Goal: Information Seeking & Learning: Learn about a topic

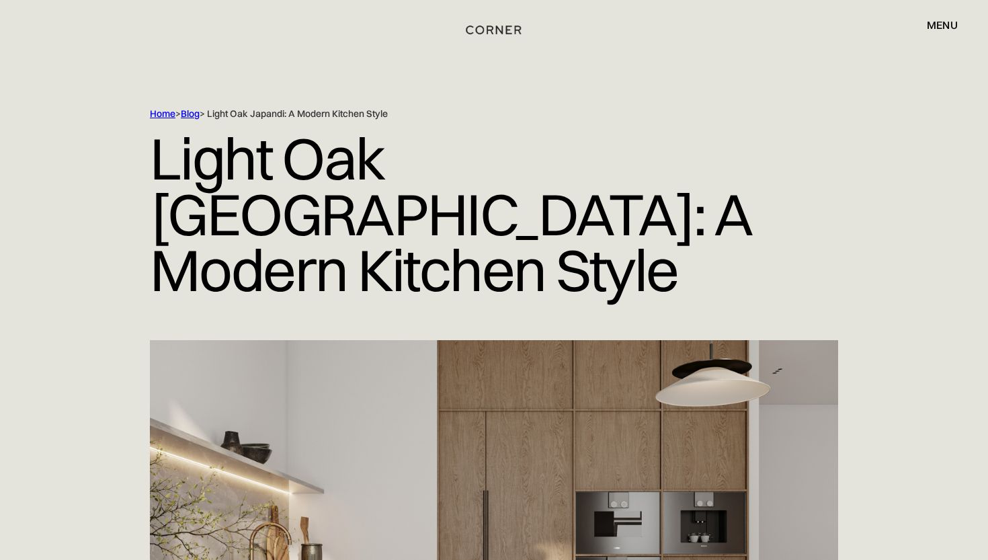
click at [495, 35] on img "home" at bounding box center [493, 29] width 55 height 17
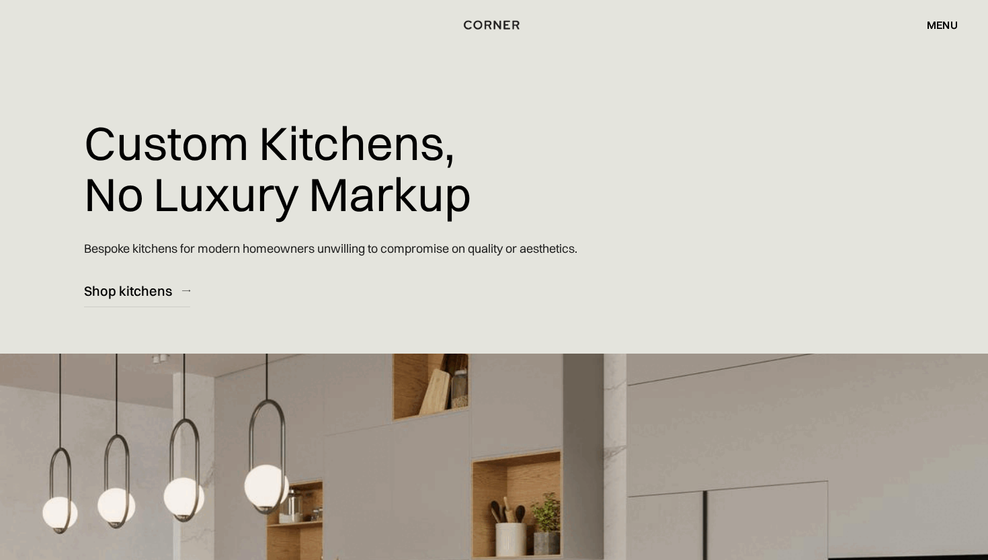
click at [942, 28] on div "menu" at bounding box center [942, 24] width 31 height 11
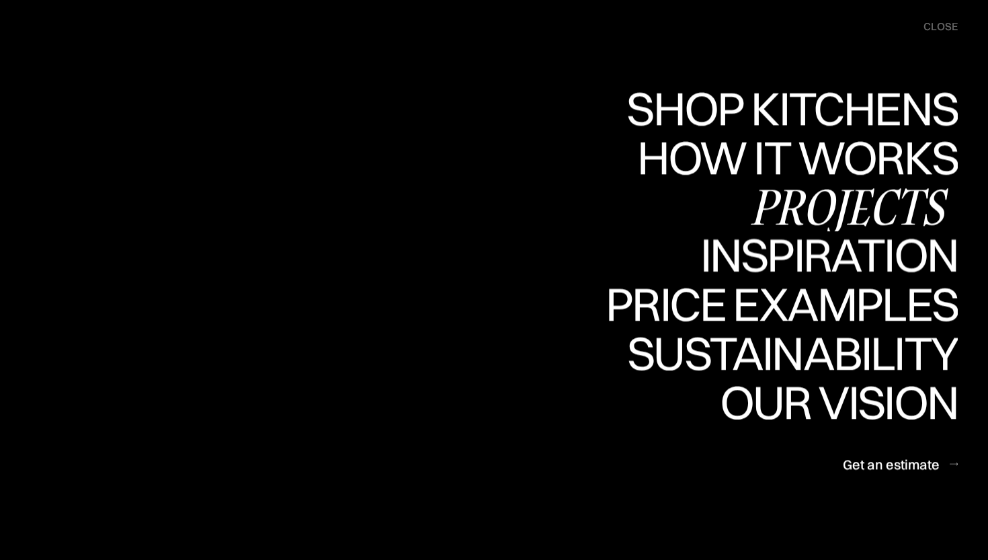
click at [0, 0] on div "Projects" at bounding box center [0, 0] width 0 height 0
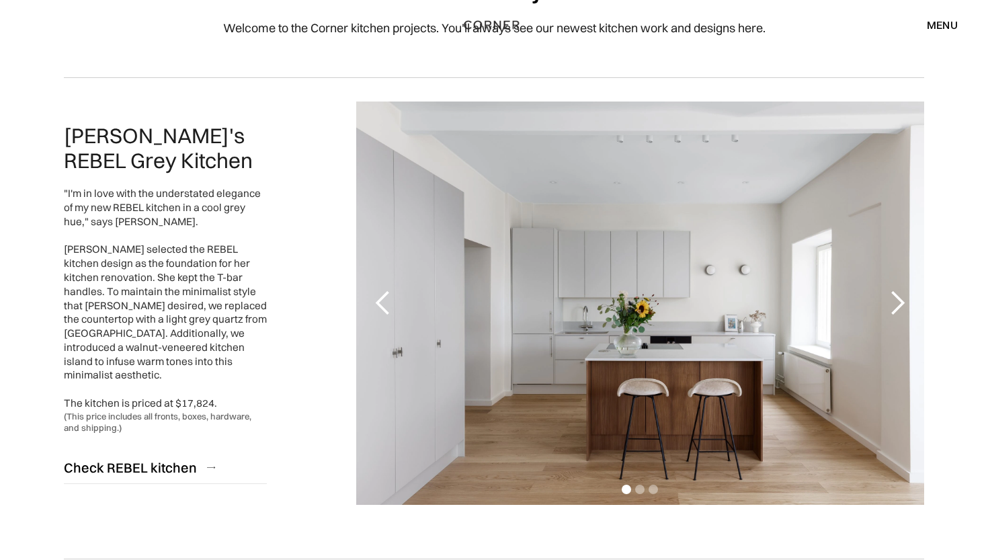
scroll to position [112, 0]
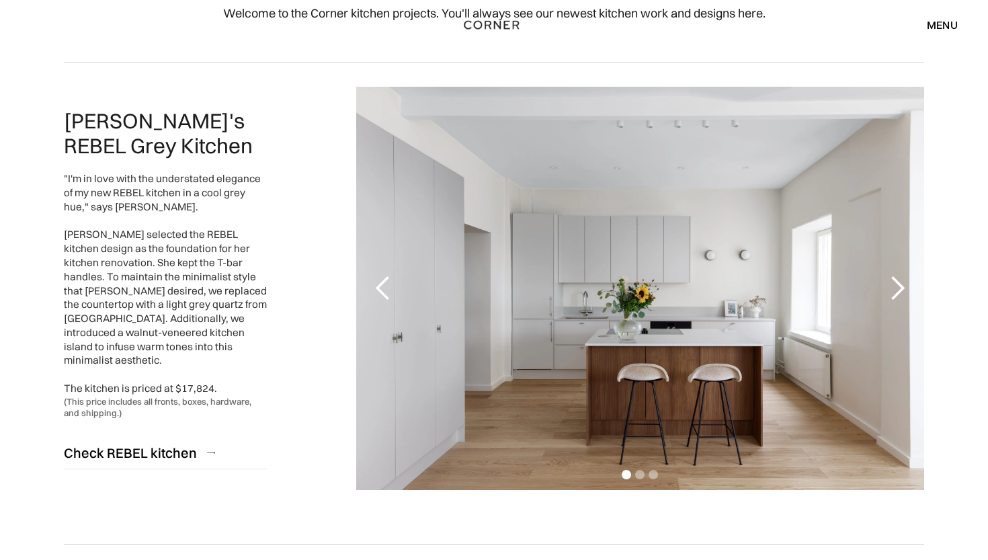
click at [899, 286] on div "next slide" at bounding box center [897, 288] width 27 height 27
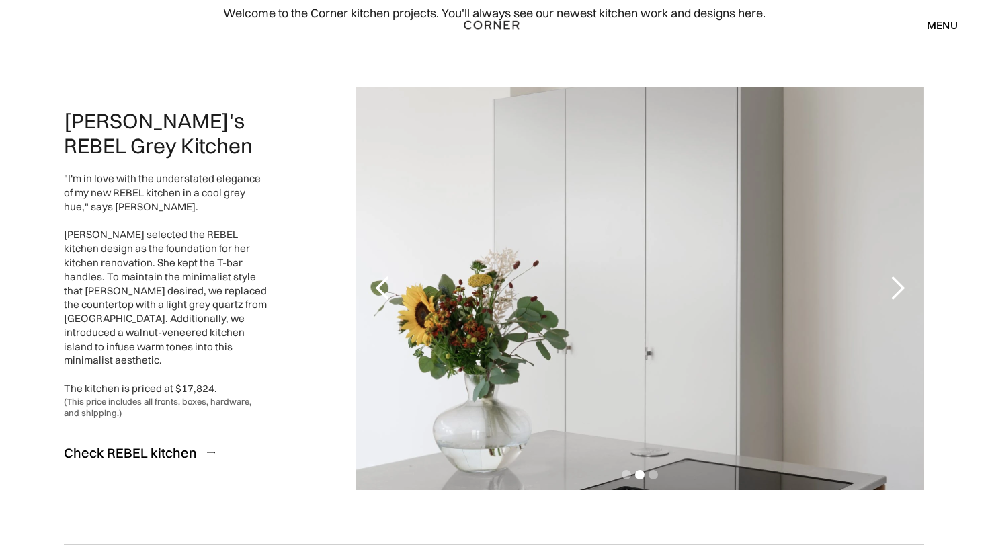
click at [899, 286] on div "next slide" at bounding box center [897, 288] width 27 height 27
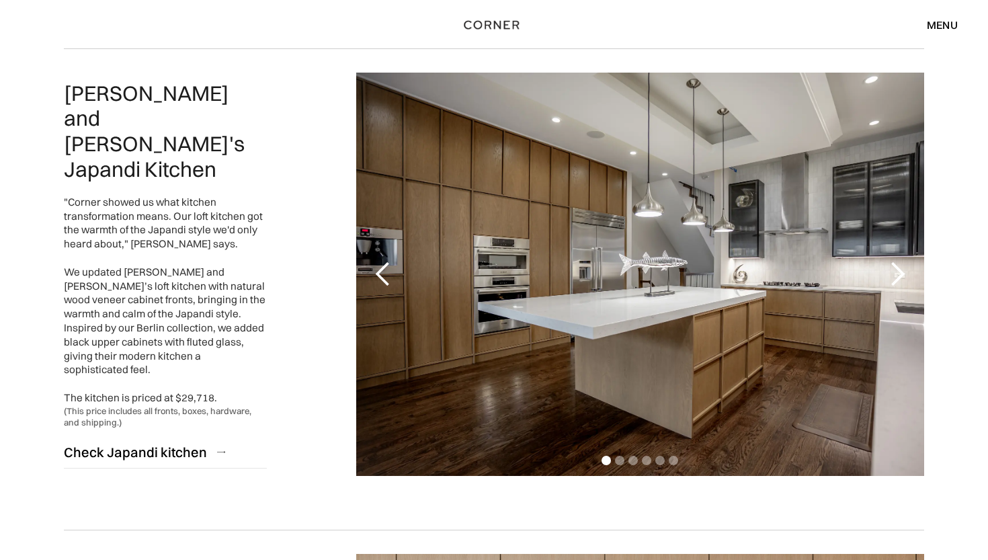
scroll to position [610, 0]
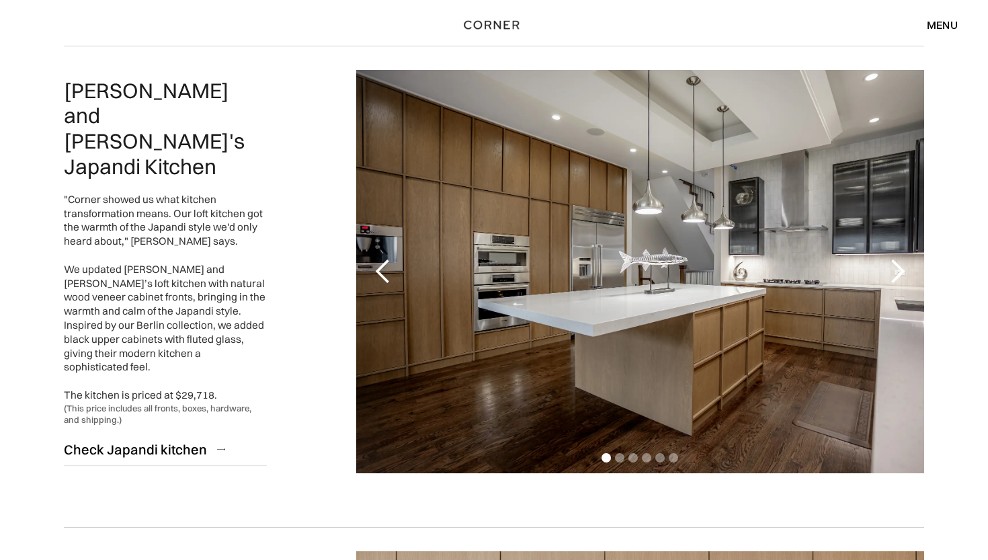
click at [896, 277] on div "next slide" at bounding box center [897, 271] width 27 height 27
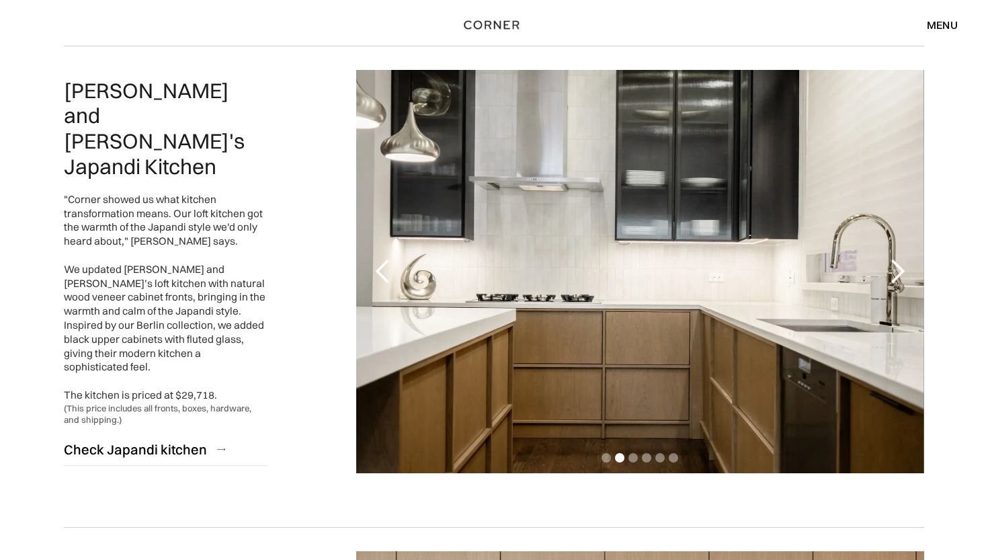
click at [896, 277] on div "next slide" at bounding box center [897, 271] width 27 height 27
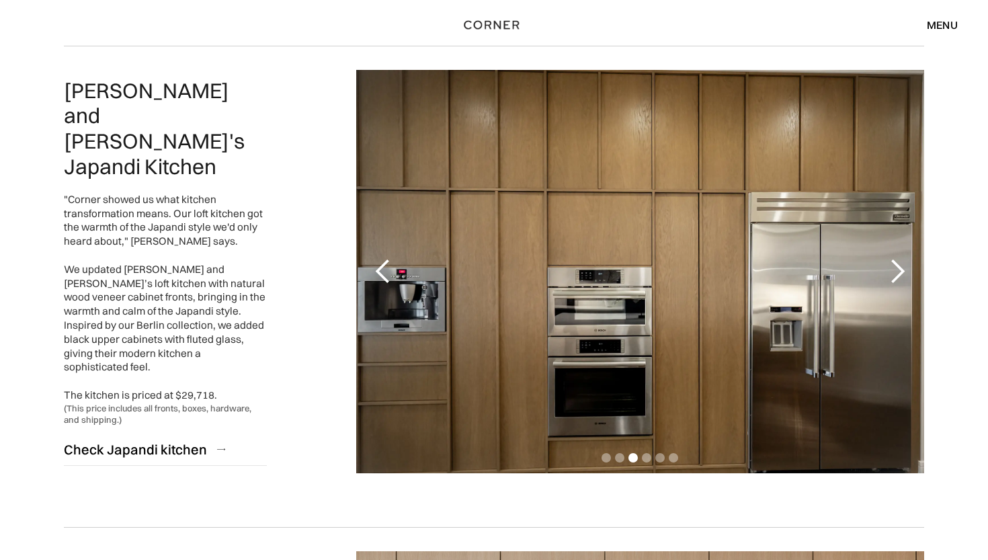
click at [896, 277] on div "next slide" at bounding box center [897, 271] width 27 height 27
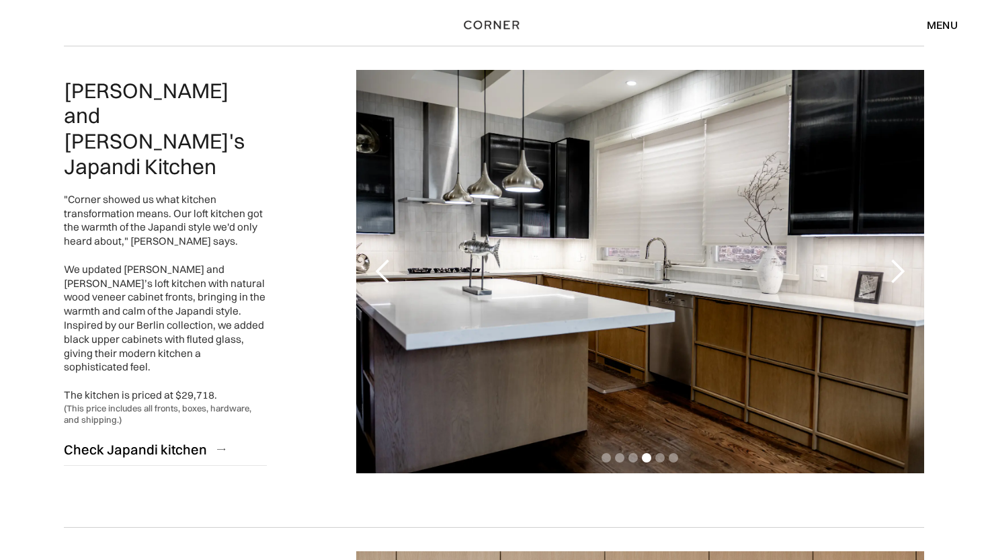
click at [896, 277] on div "next slide" at bounding box center [897, 271] width 27 height 27
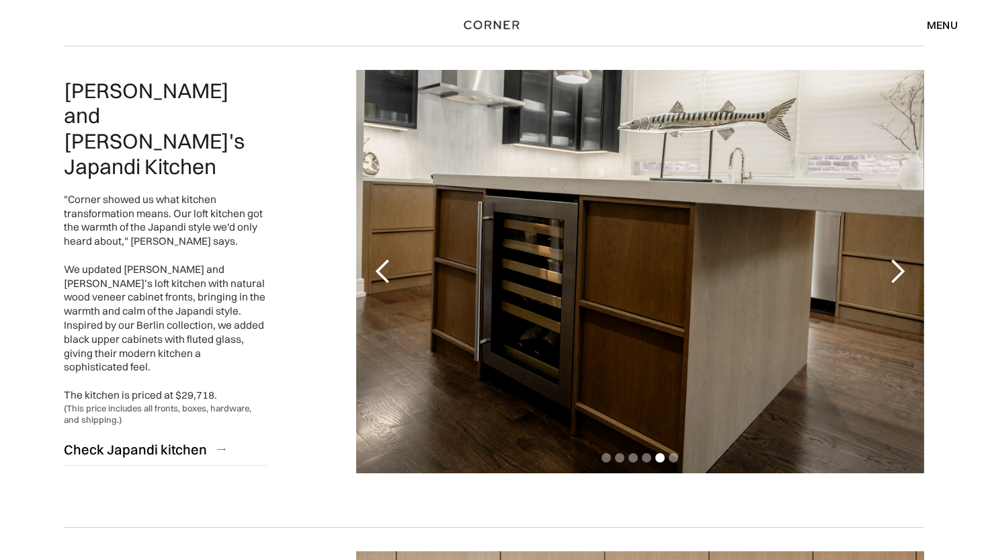
click at [896, 277] on div "next slide" at bounding box center [897, 271] width 27 height 27
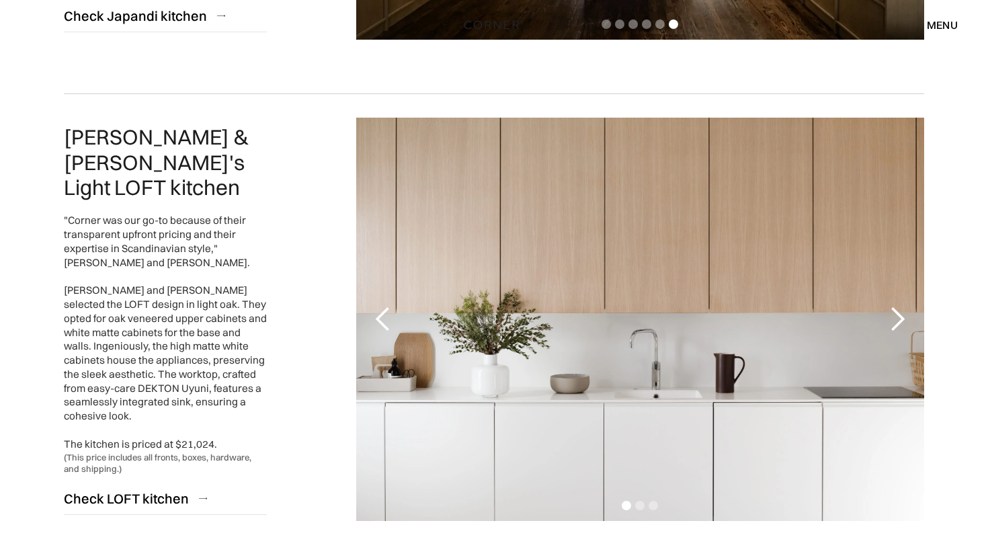
scroll to position [1097, 0]
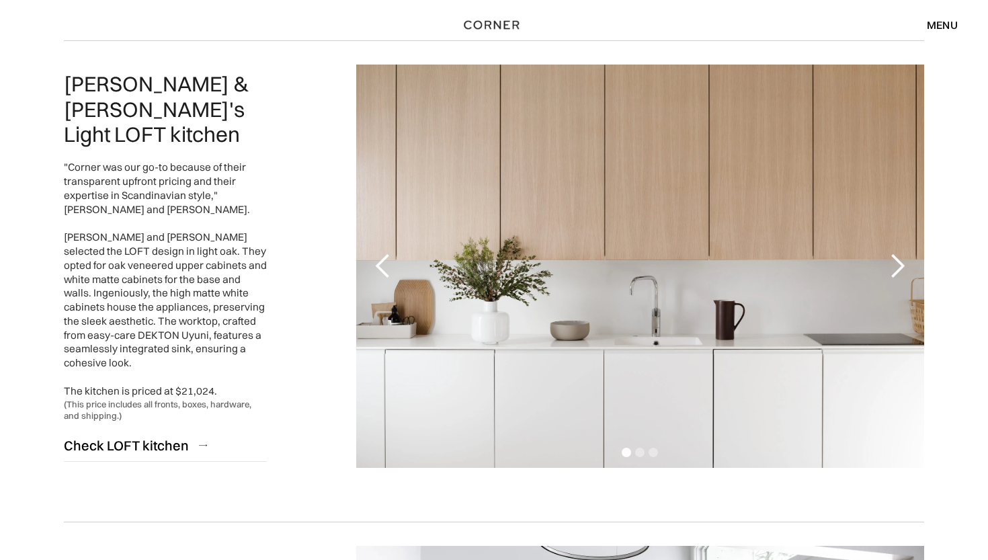
click at [902, 248] on div "next slide" at bounding box center [898, 266] width 54 height 403
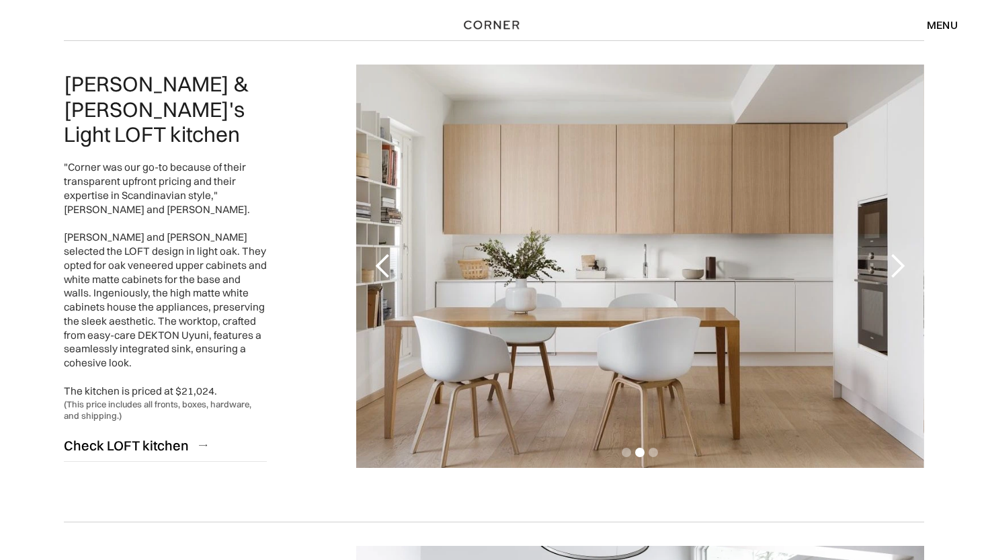
click at [898, 268] on div "next slide" at bounding box center [897, 266] width 27 height 27
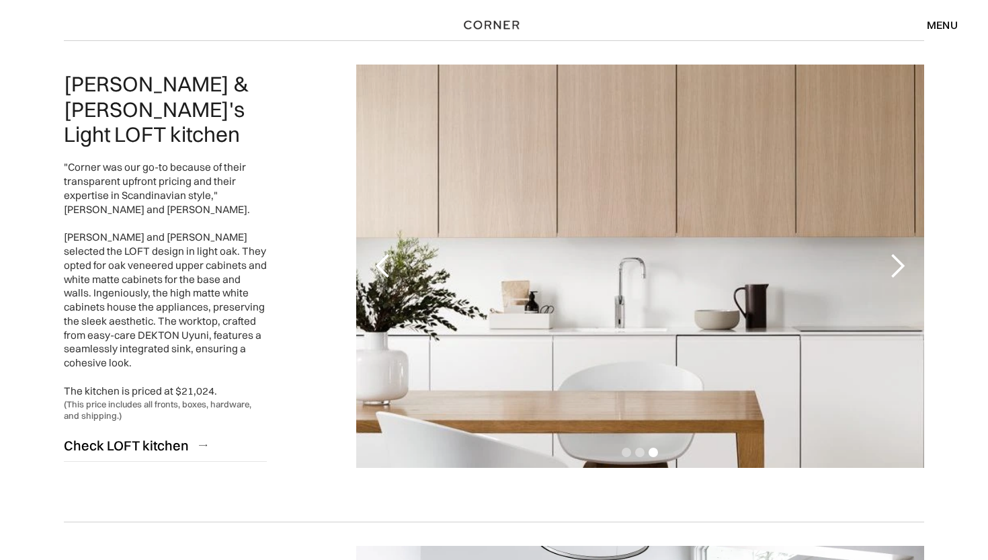
click at [898, 268] on div "next slide" at bounding box center [897, 266] width 27 height 27
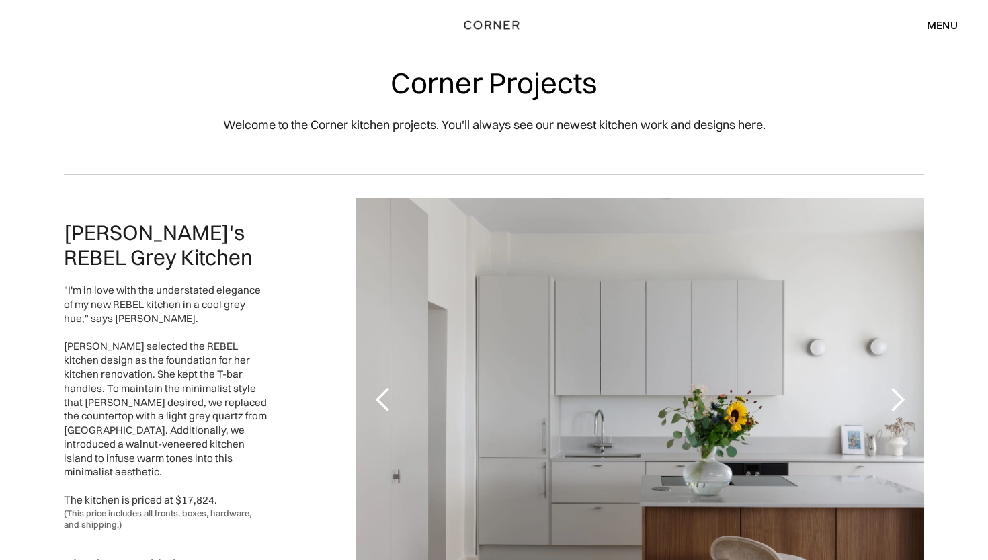
scroll to position [0, 0]
click at [953, 26] on div "menu" at bounding box center [942, 24] width 31 height 11
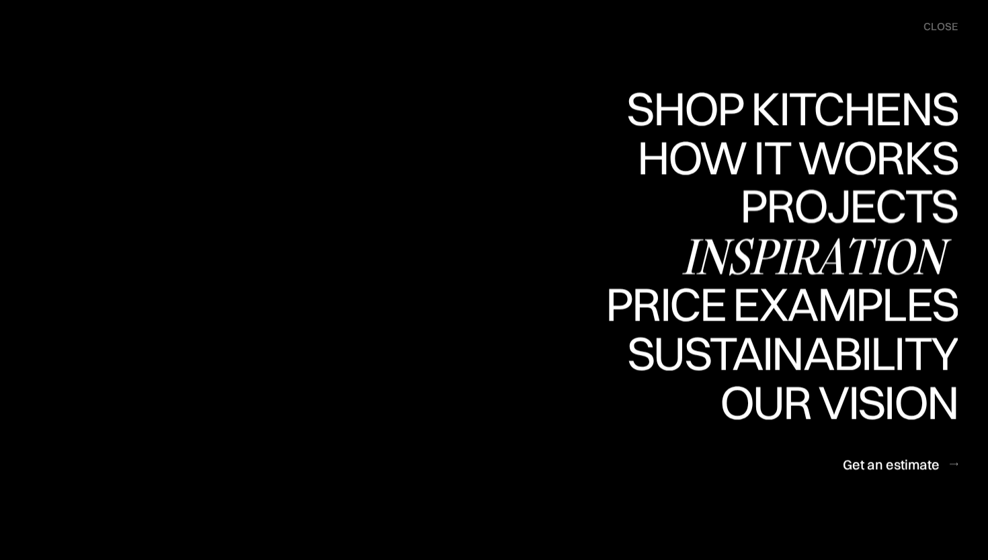
click at [785, 257] on div "Inspiration" at bounding box center [820, 256] width 276 height 47
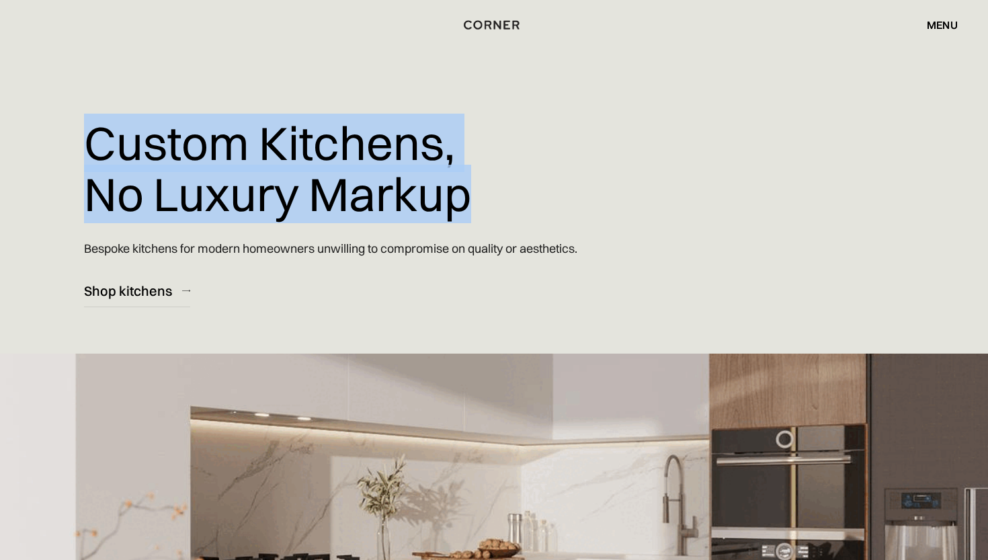
drag, startPoint x: 57, startPoint y: 136, endPoint x: 487, endPoint y: 197, distance: 433.9
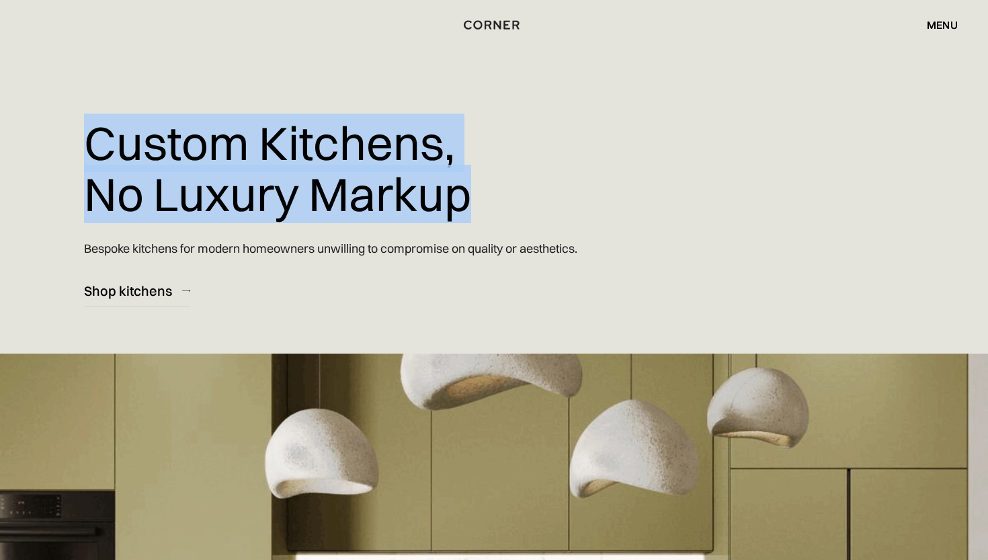
click at [487, 197] on div "Custom Kitchens, No Luxury Markup Bespoke kitchens for modern homeowners unwill…" at bounding box center [494, 386] width 988 height 772
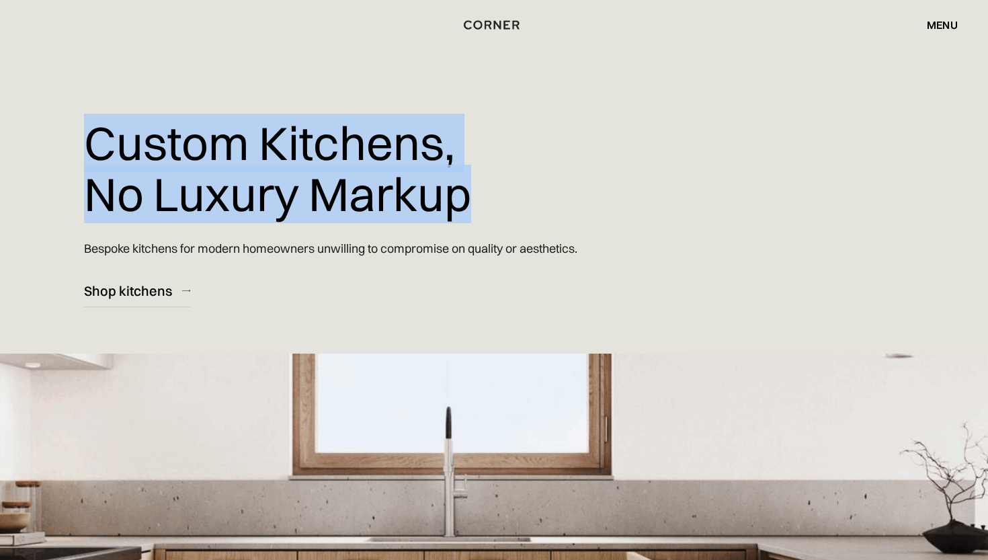
click at [487, 197] on div "Custom Kitchens, No Luxury Markup Bespoke kitchens for modern homeowners unwill…" at bounding box center [369, 153] width 570 height 307
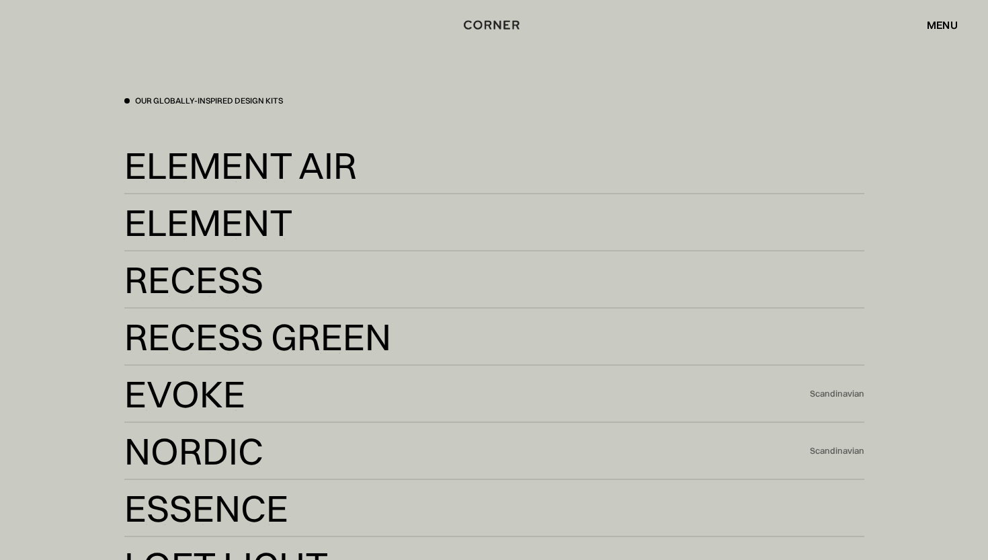
scroll to position [2643, 0]
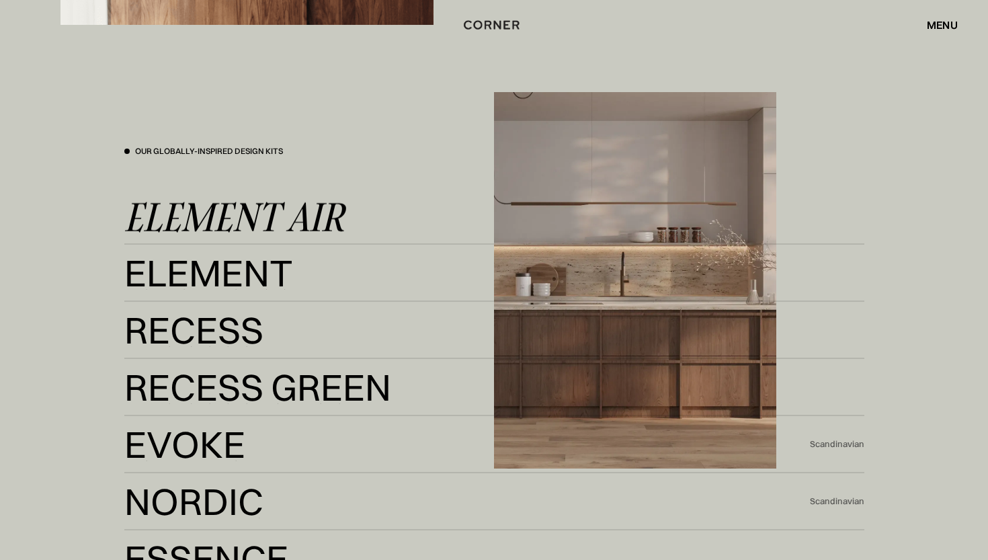
click at [177, 219] on div "Element Air" at bounding box center [234, 217] width 220 height 32
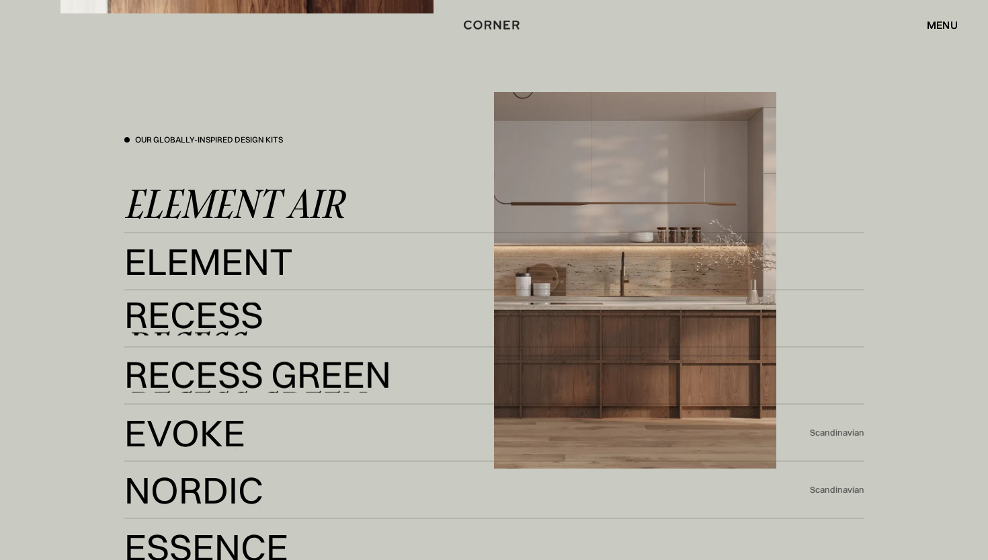
scroll to position [2877, 0]
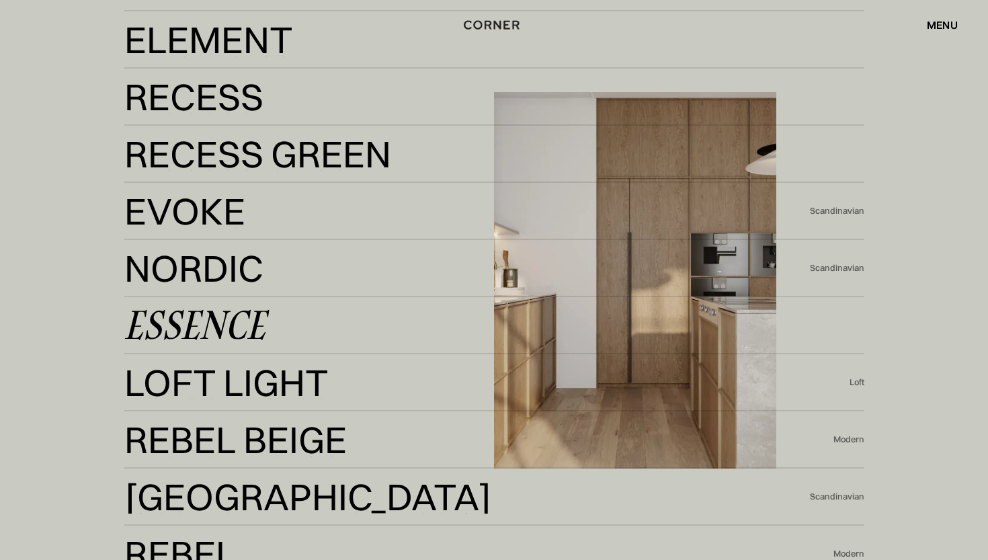
click at [164, 321] on div "Essence" at bounding box center [194, 325] width 141 height 32
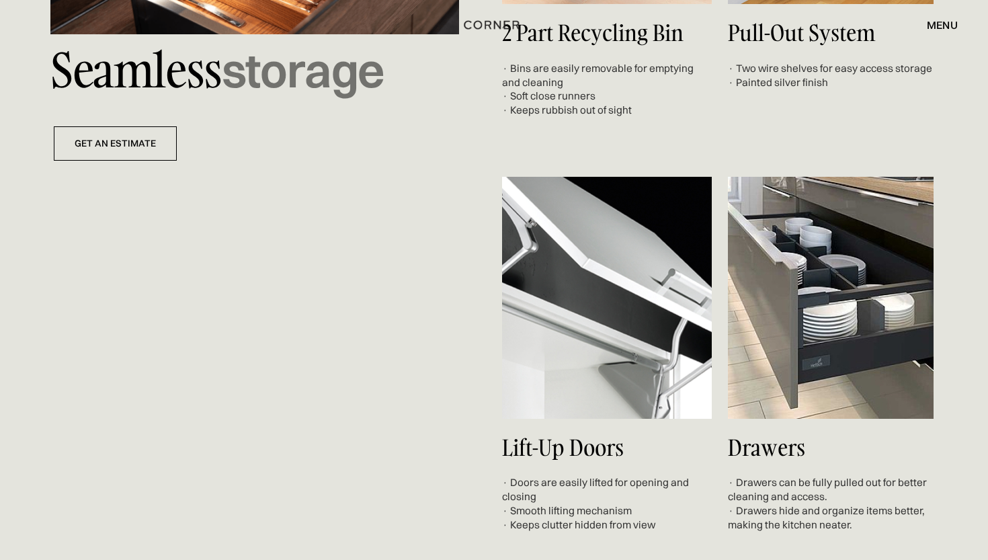
scroll to position [5345, 0]
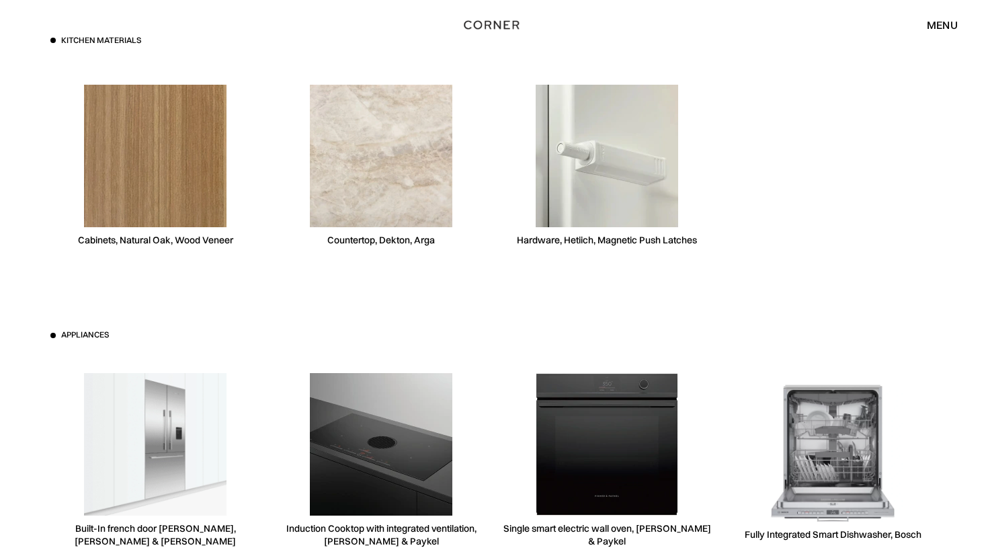
scroll to position [3809, 0]
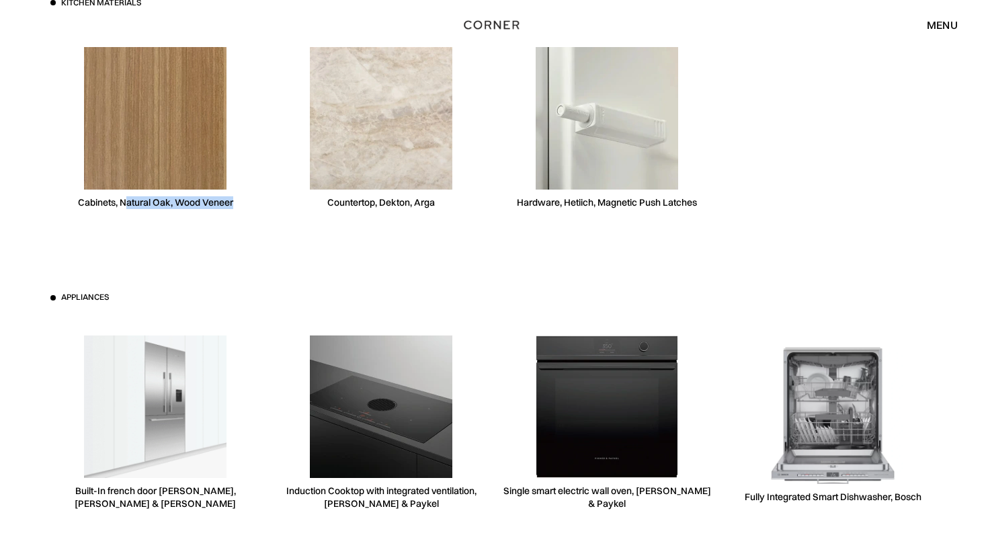
drag, startPoint x: 124, startPoint y: 196, endPoint x: 235, endPoint y: 195, distance: 110.3
click at [235, 195] on div "Cabinets, Natural Oak, Wood Veneer" at bounding box center [155, 127] width 210 height 207
click at [204, 196] on div "Cabinets, Natural Oak, Wood Veneer" at bounding box center [155, 202] width 155 height 13
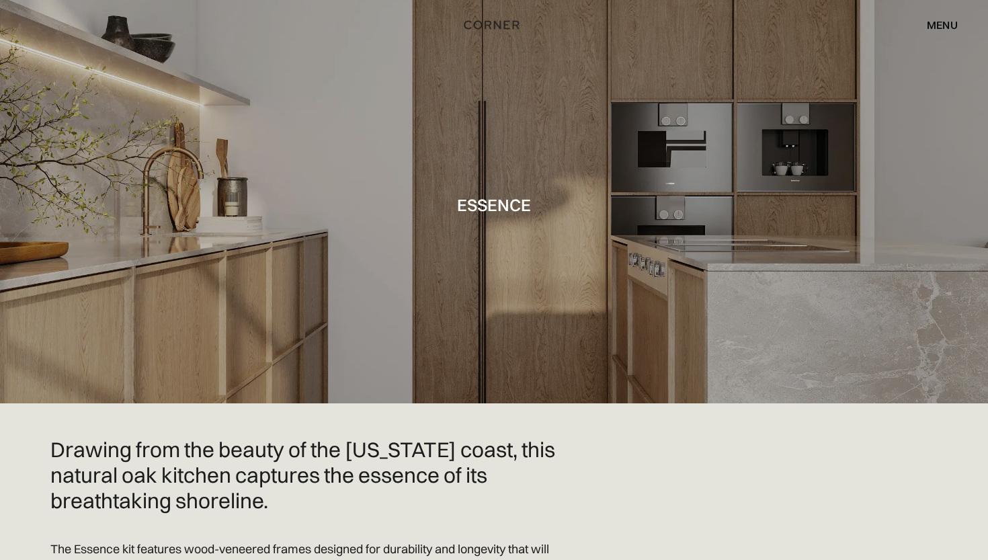
scroll to position [0, 0]
